Goal: Task Accomplishment & Management: Use online tool/utility

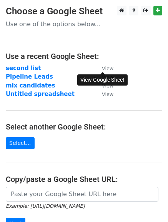
click at [107, 67] on small "View" at bounding box center [108, 68] width 12 height 6
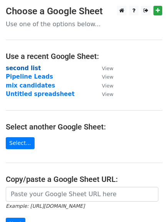
click at [24, 70] on strong "second list" at bounding box center [23, 68] width 35 height 7
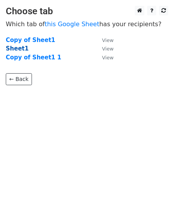
click at [18, 49] on strong "Sheet1" at bounding box center [17, 48] width 23 height 7
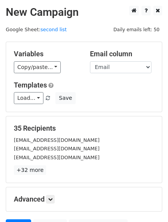
scroll to position [77, 0]
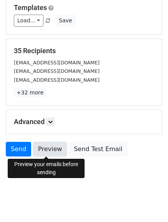
click at [47, 154] on link "Preview" at bounding box center [50, 149] width 34 height 15
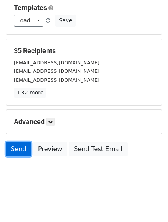
click at [12, 149] on link "Send" at bounding box center [18, 149] width 25 height 15
